Goal: Communication & Community: Ask a question

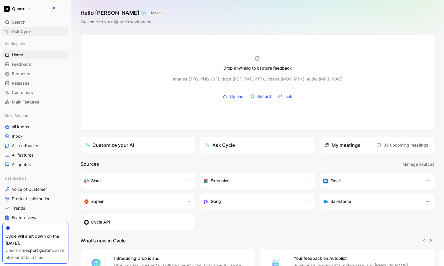
click at [29, 34] on span "Ask Cycle" at bounding box center [22, 31] width 20 height 7
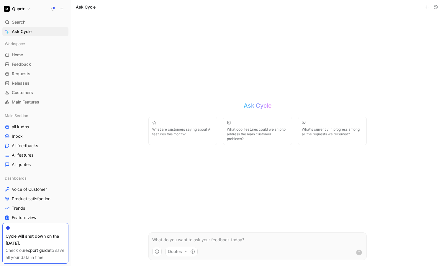
click at [169, 240] on p at bounding box center [257, 239] width 211 height 7
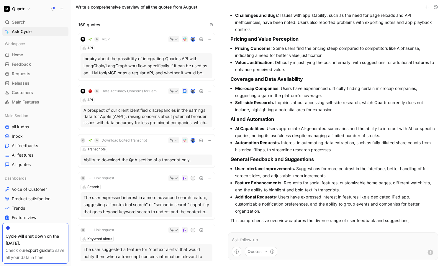
scroll to position [584, 0]
